Goal: Find specific page/section: Find specific page/section

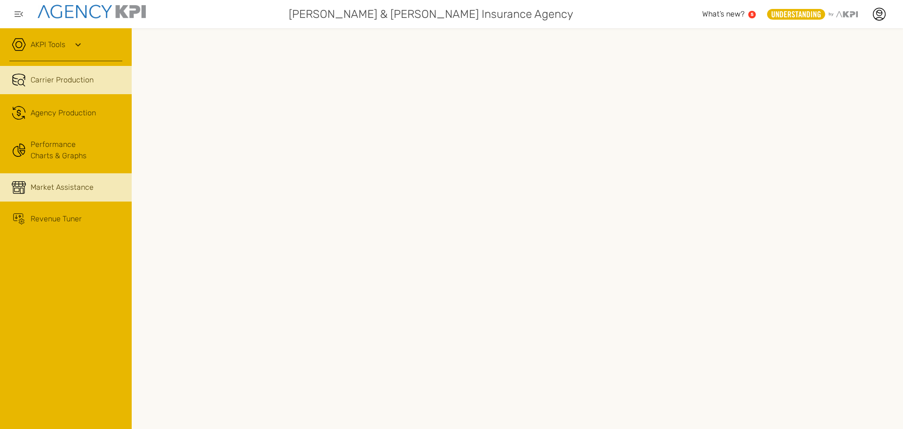
click at [79, 183] on span "Market Assistance" at bounding box center [62, 187] width 63 height 11
